Goal: Information Seeking & Learning: Learn about a topic

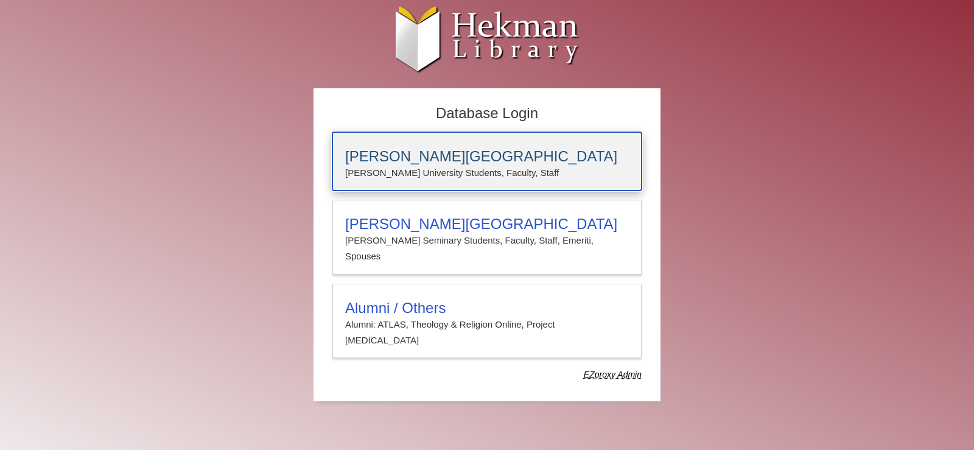
click at [572, 183] on div "[PERSON_NAME][GEOGRAPHIC_DATA] [PERSON_NAME] University Students, Faculty, Staff" at bounding box center [486, 161] width 309 height 58
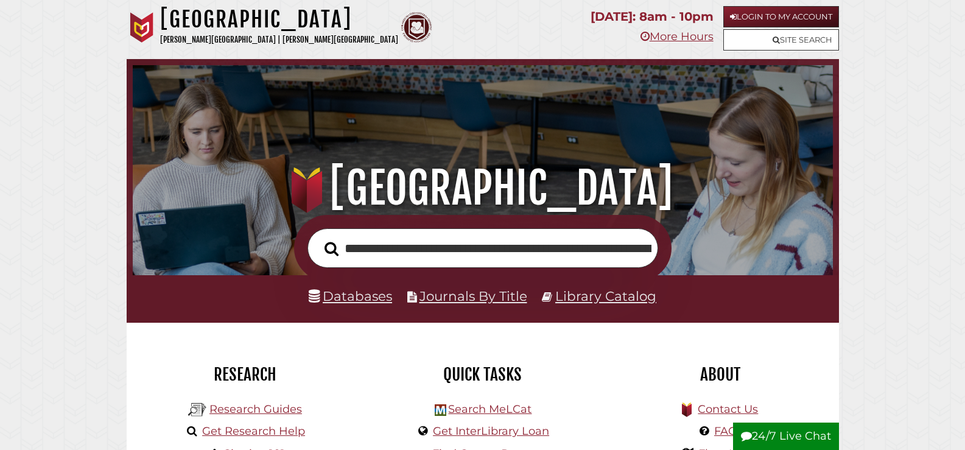
scroll to position [0, 293]
type input "**********"
click at [335, 252] on icon "Search" at bounding box center [331, 248] width 14 height 15
